Goal: Check status: Check status

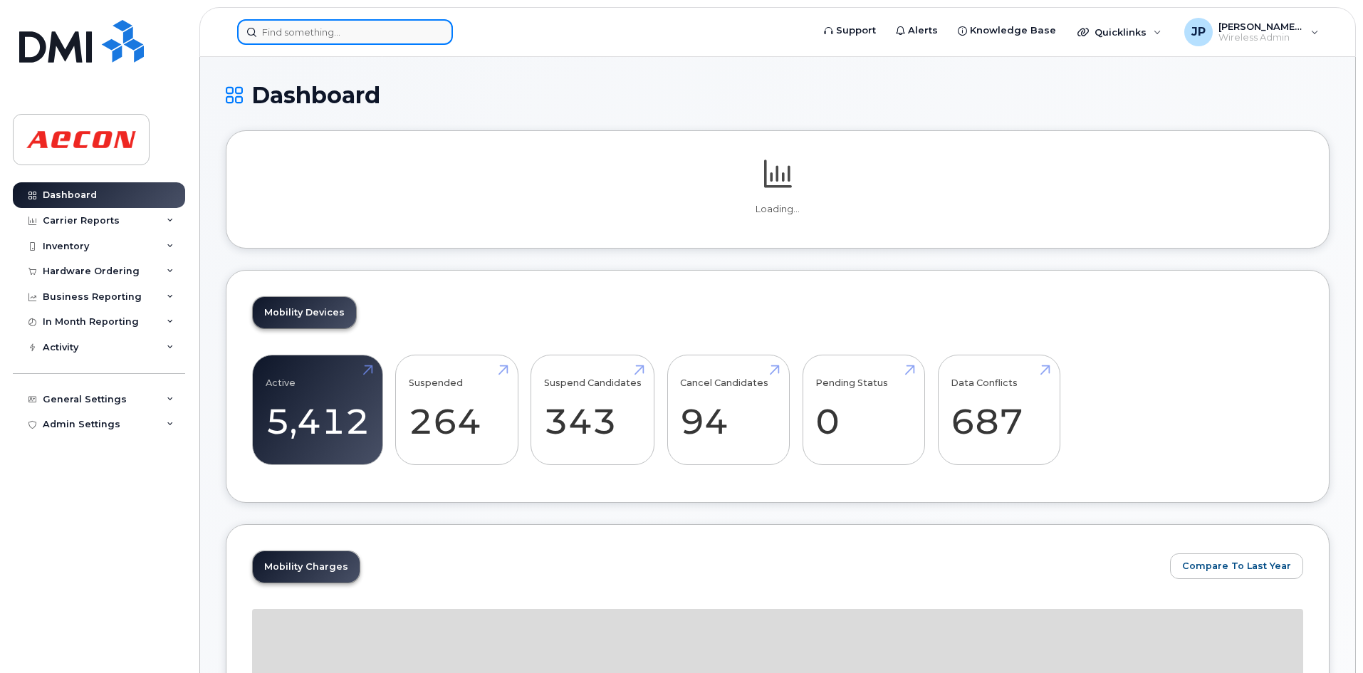
click at [279, 28] on input at bounding box center [345, 32] width 216 height 26
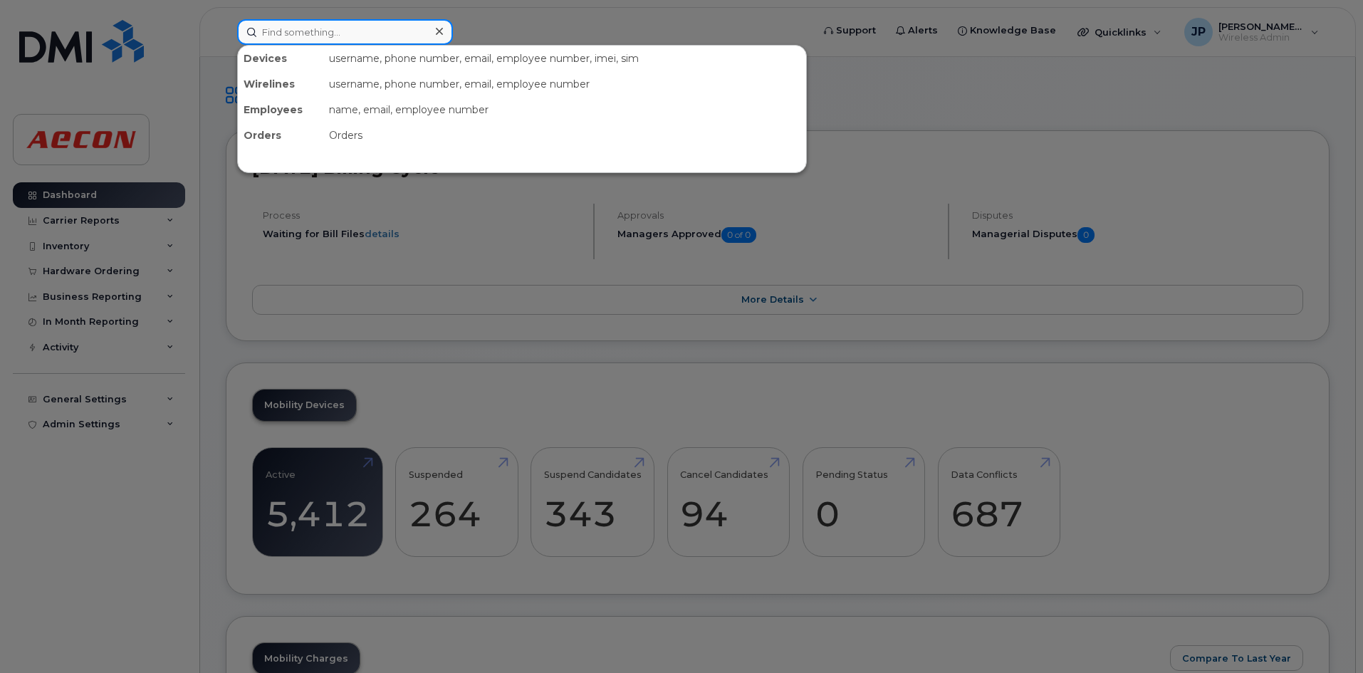
paste input "#289333"
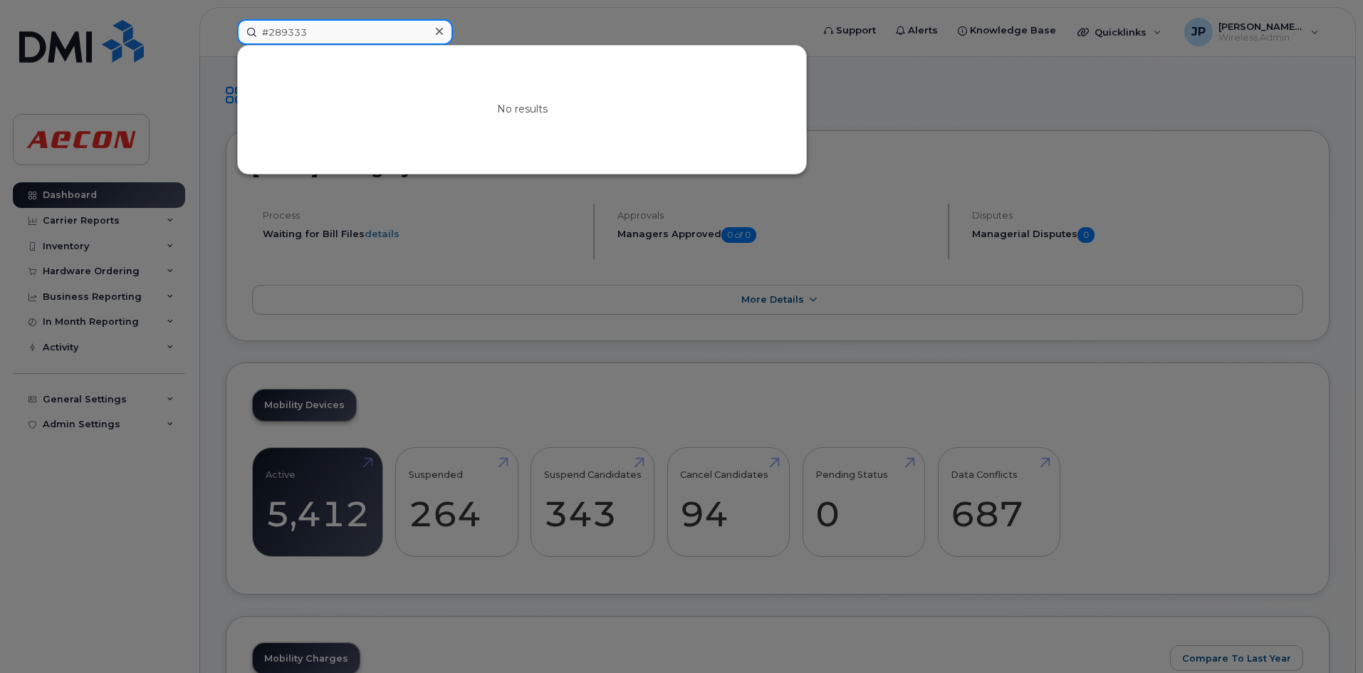
type input "#289333"
click at [441, 27] on icon at bounding box center [439, 31] width 7 height 11
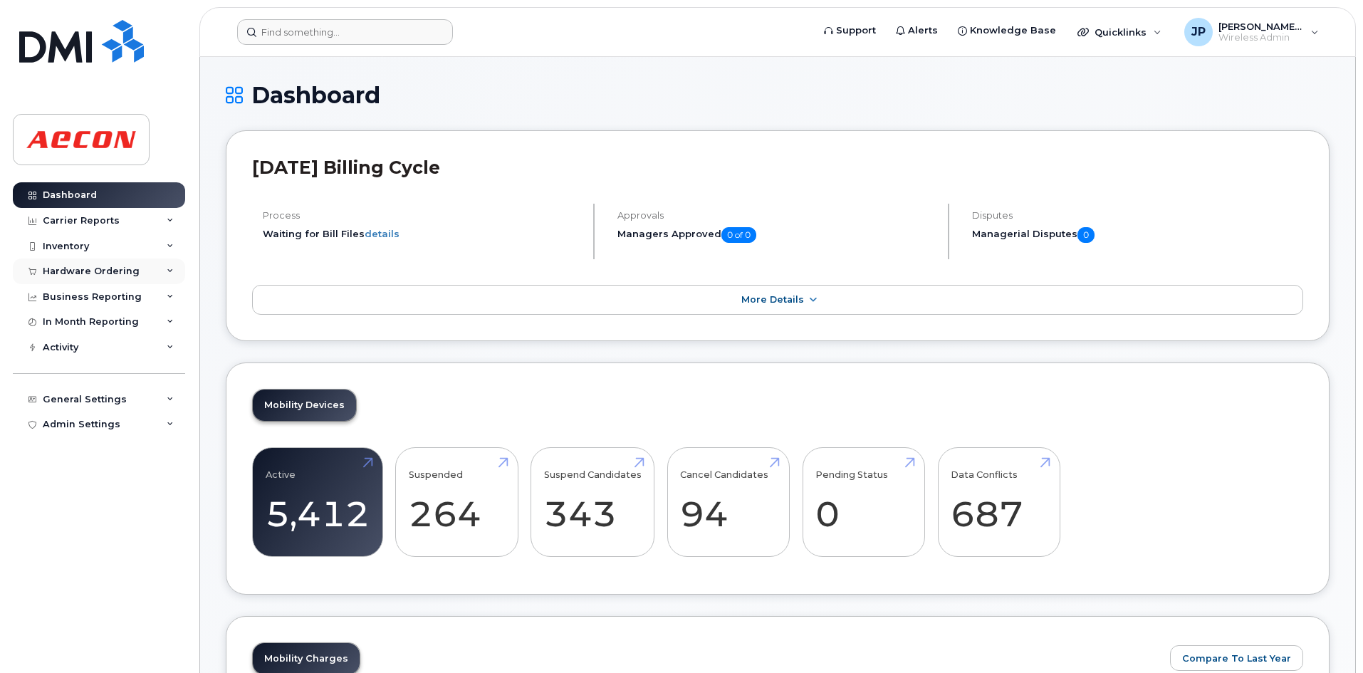
click at [135, 276] on div "Hardware Ordering" at bounding box center [99, 272] width 172 height 26
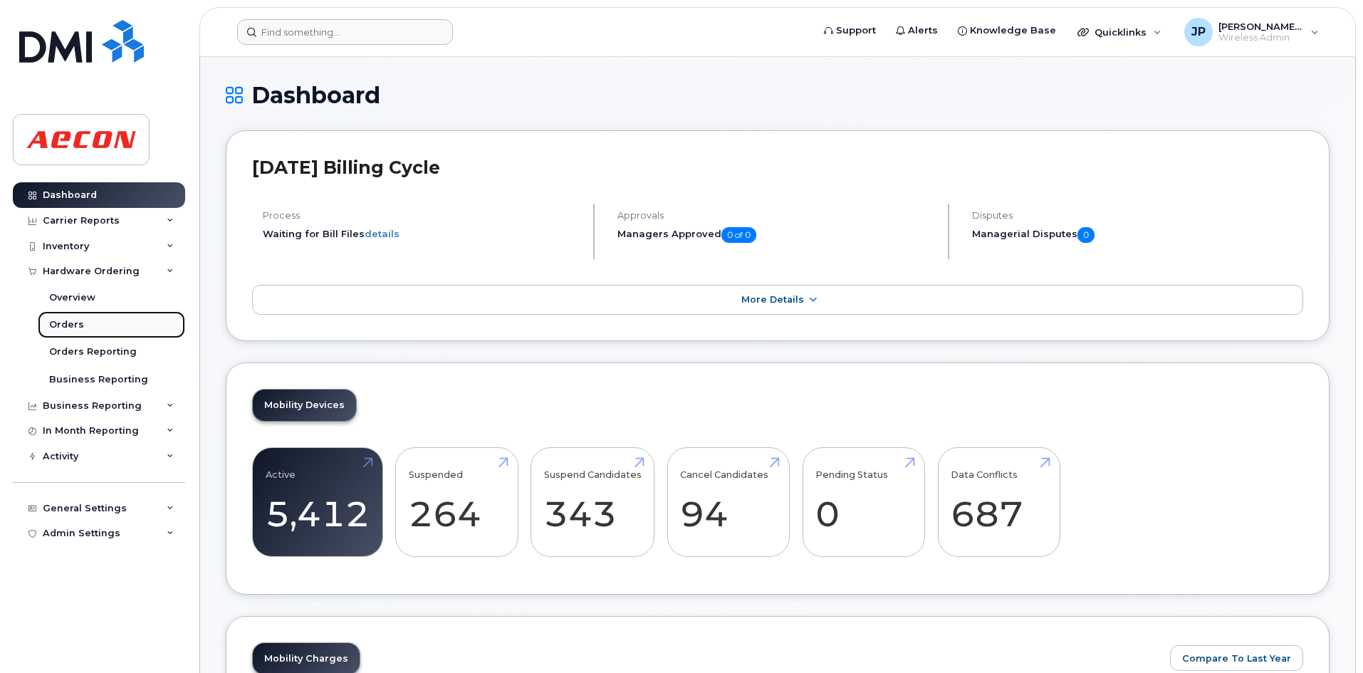
click at [118, 324] on link "Orders" at bounding box center [111, 324] width 147 height 27
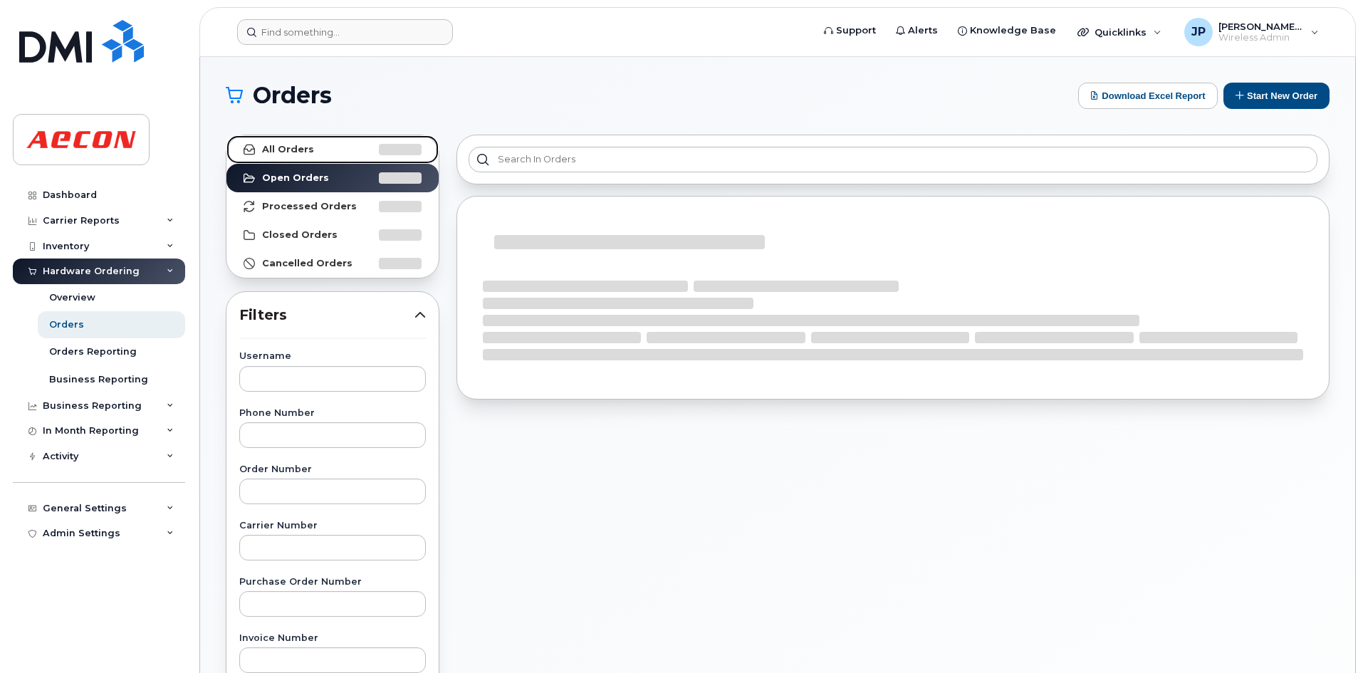
click at [292, 152] on strong "All Orders" at bounding box center [288, 149] width 52 height 11
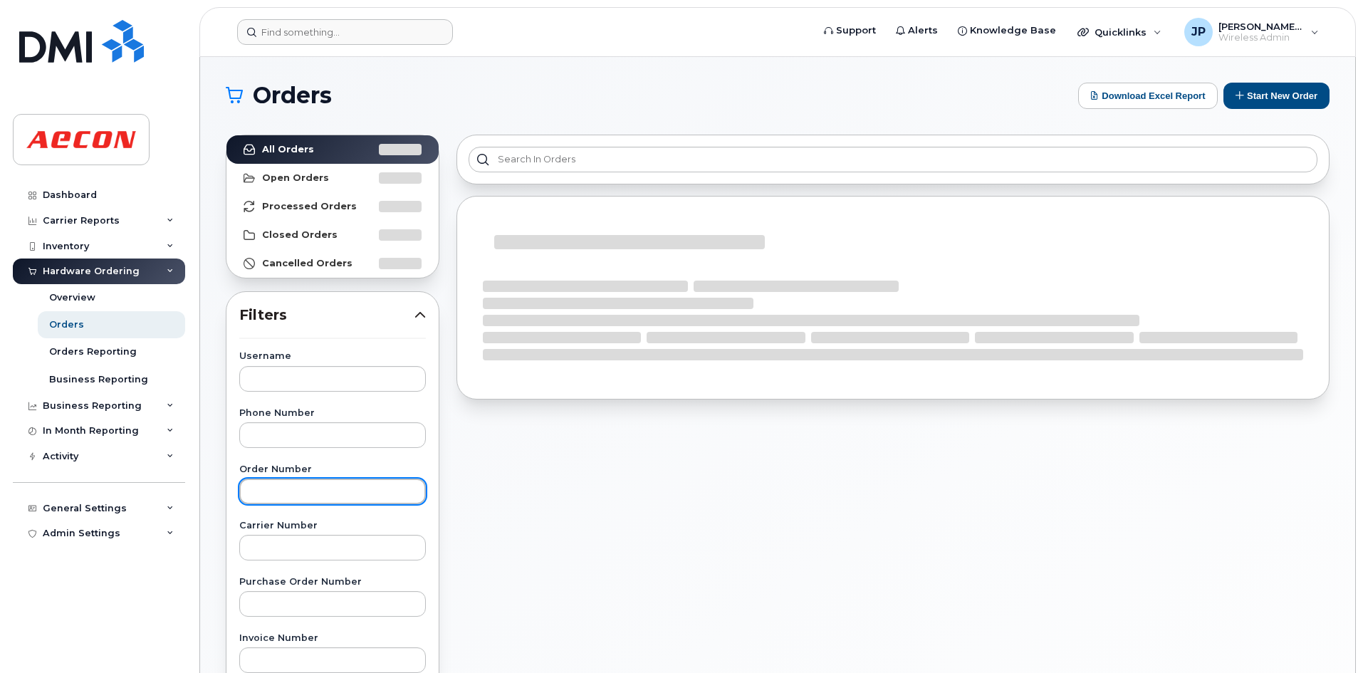
click at [292, 498] on input "text" at bounding box center [332, 492] width 187 height 26
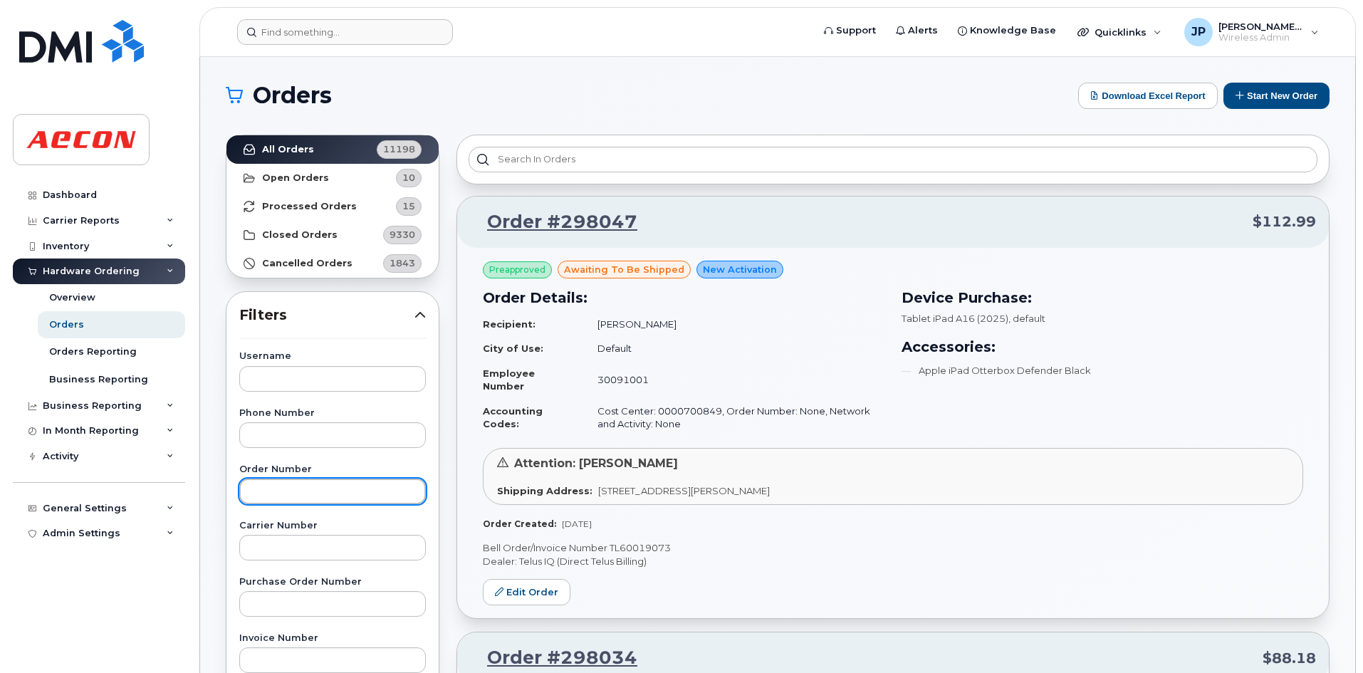
paste input "#289333"
type input "#289333"
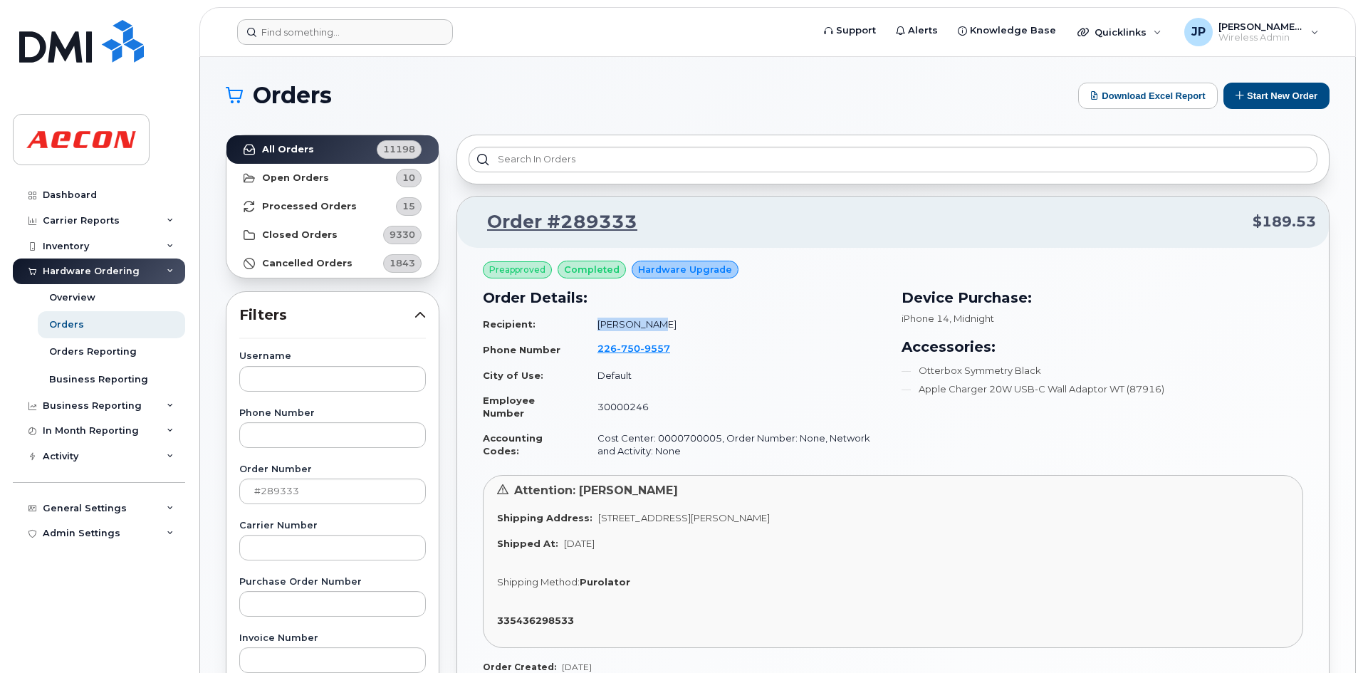
drag, startPoint x: 655, startPoint y: 323, endPoint x: 591, endPoint y: 323, distance: 63.4
click at [591, 323] on td "David Fries" at bounding box center [735, 324] width 300 height 25
copy td "David Fries"
drag, startPoint x: 591, startPoint y: 516, endPoint x: 806, endPoint y: 522, distance: 215.2
click at [806, 522] on div "Shipping Address: 150 sheldon drive Cambridge ON N1R 7K9" at bounding box center [893, 518] width 792 height 14
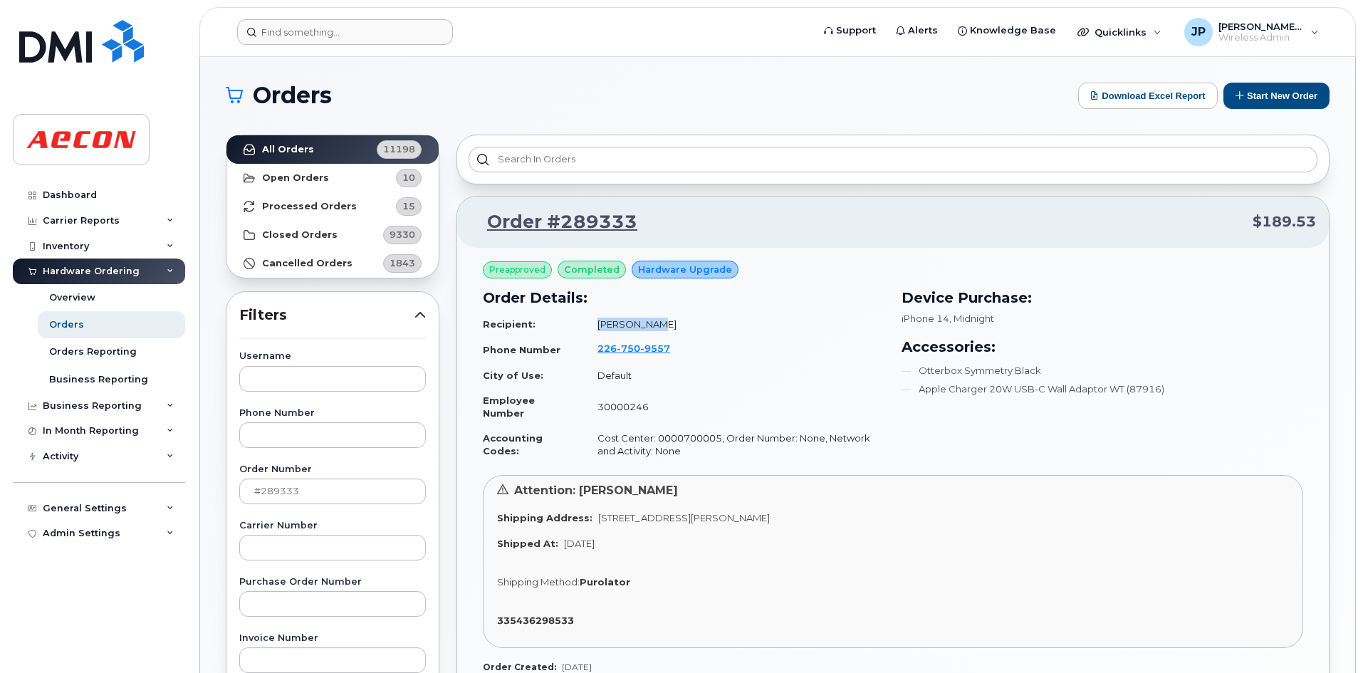
copy span "150 sheldon drive Cambridge ON N1R 7K9"
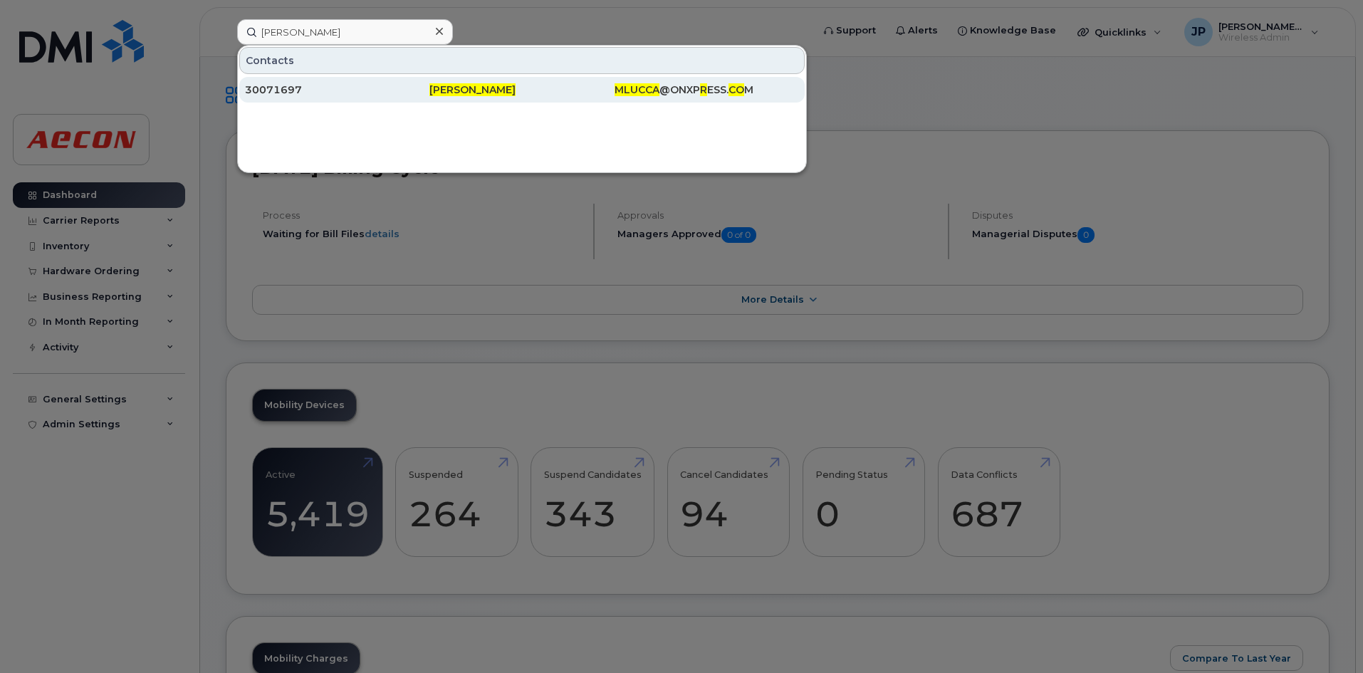
type input "[PERSON_NAME]"
click at [430, 98] on div "30071697" at bounding box center [522, 90] width 184 height 26
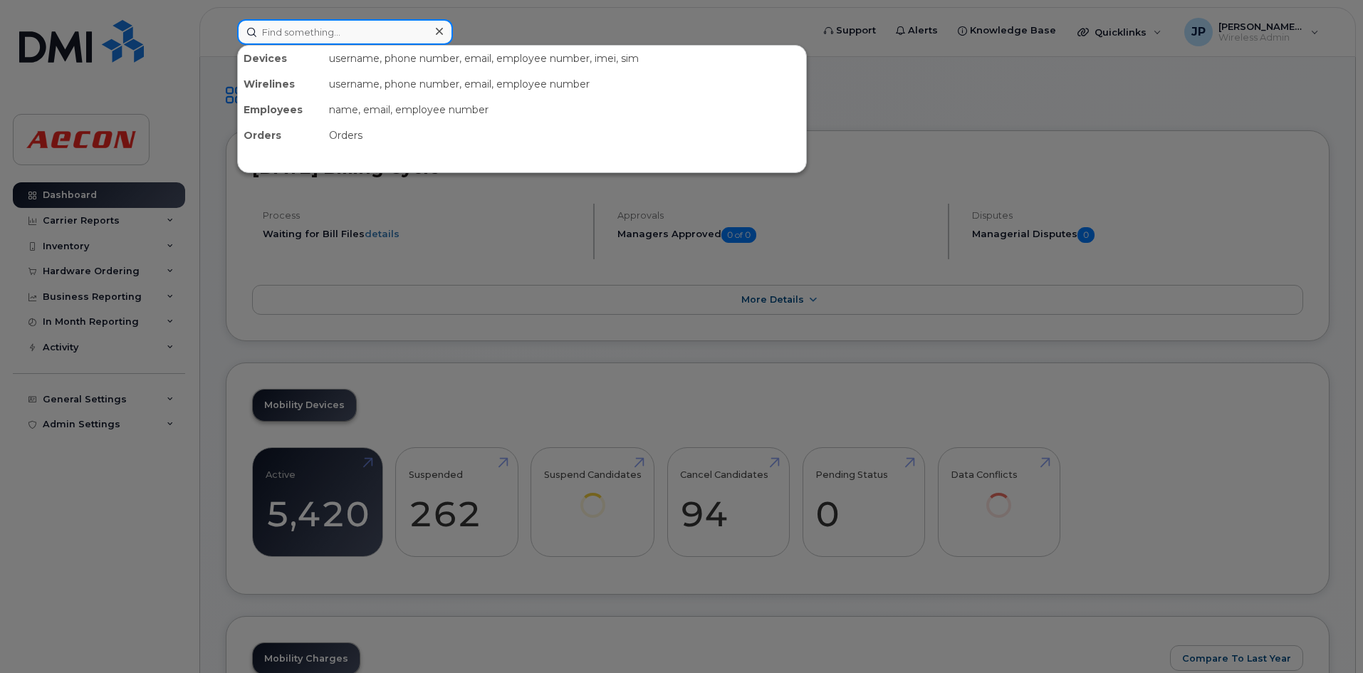
paste input "[PERSON_NAME]"
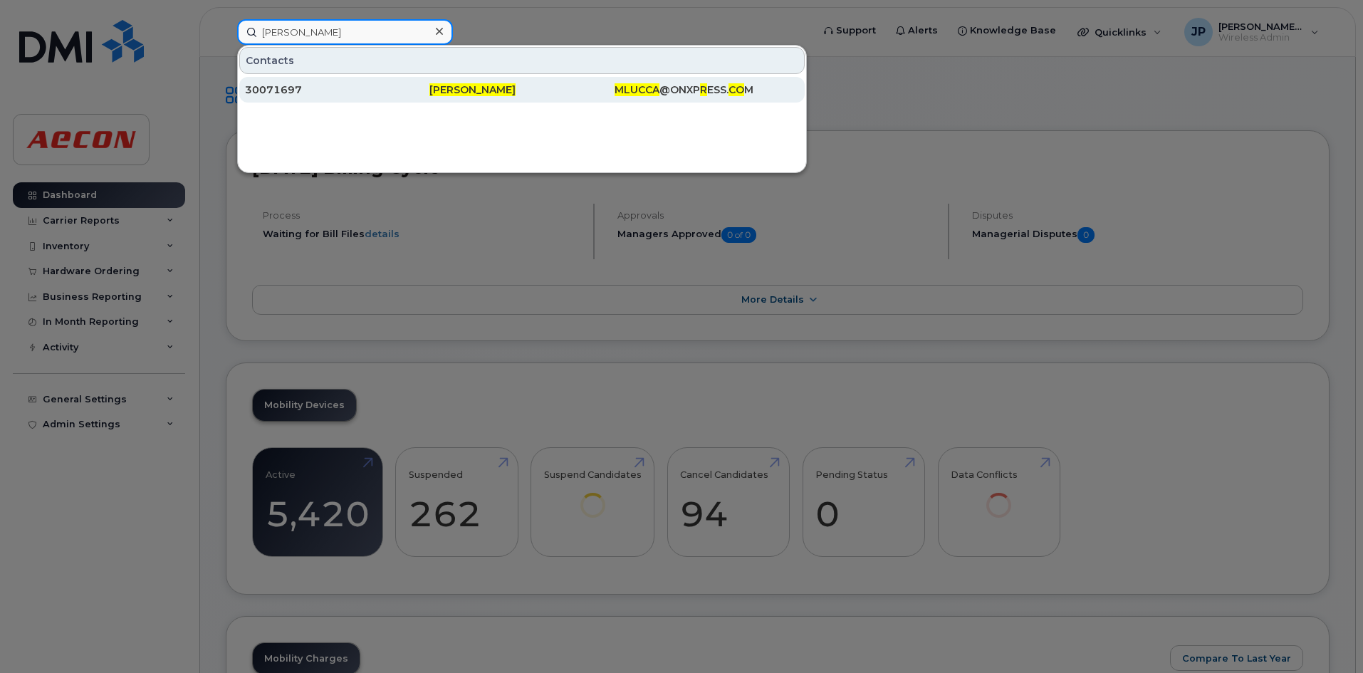
type input "[PERSON_NAME]"
click at [615, 101] on div "[PERSON_NAME]" at bounding box center [707, 90] width 184 height 26
